Goal: Use online tool/utility: Utilize a website feature to perform a specific function

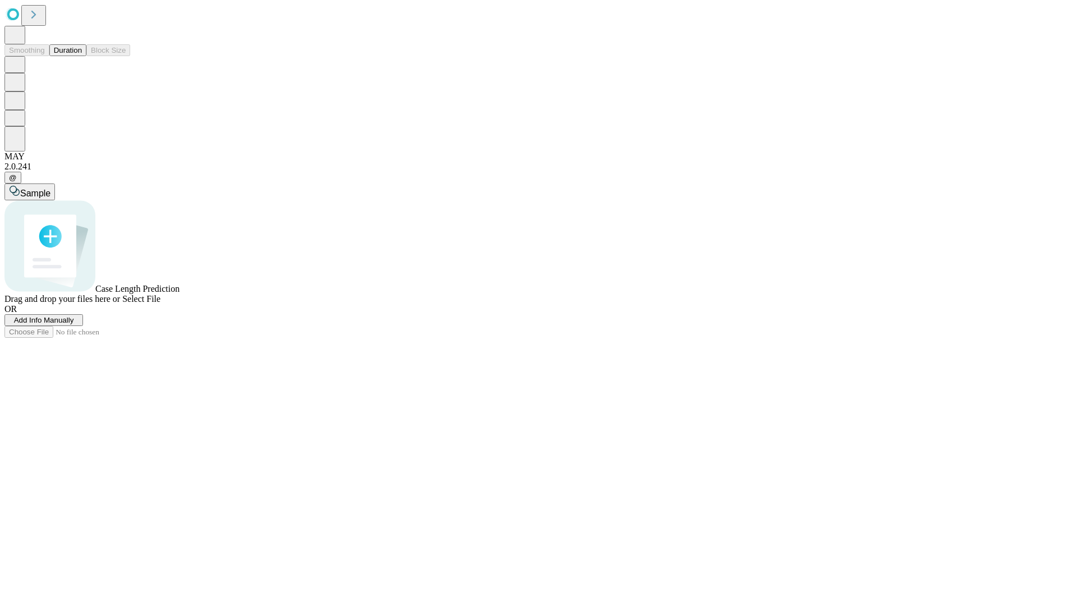
click at [82, 56] on button "Duration" at bounding box center [67, 50] width 37 height 12
click at [160, 303] on span "Select File" at bounding box center [141, 299] width 38 height 10
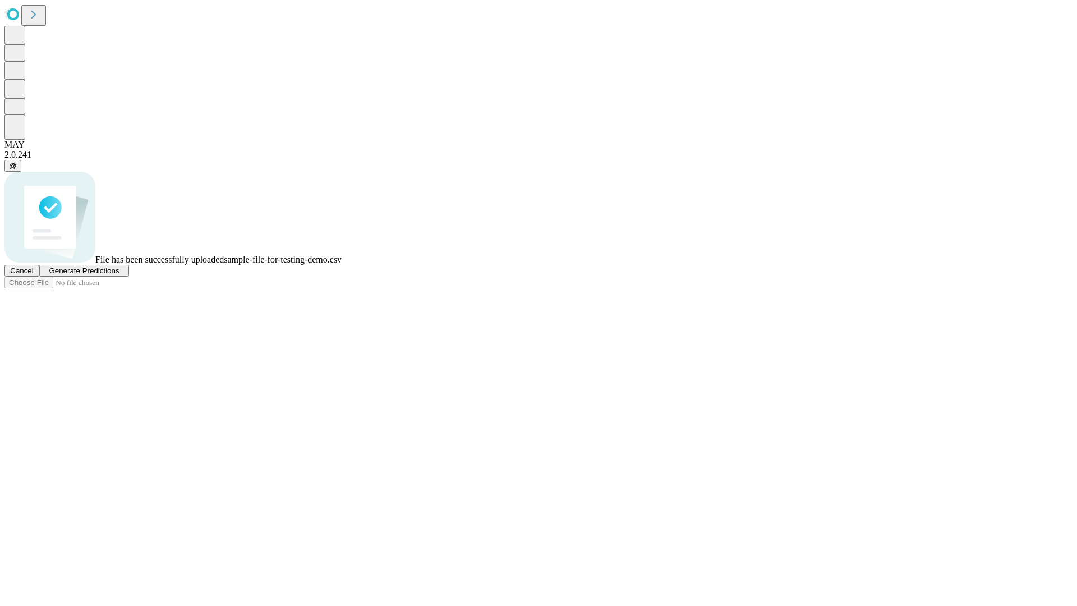
click at [119, 275] on span "Generate Predictions" at bounding box center [84, 270] width 70 height 8
